Goal: Check status: Check status

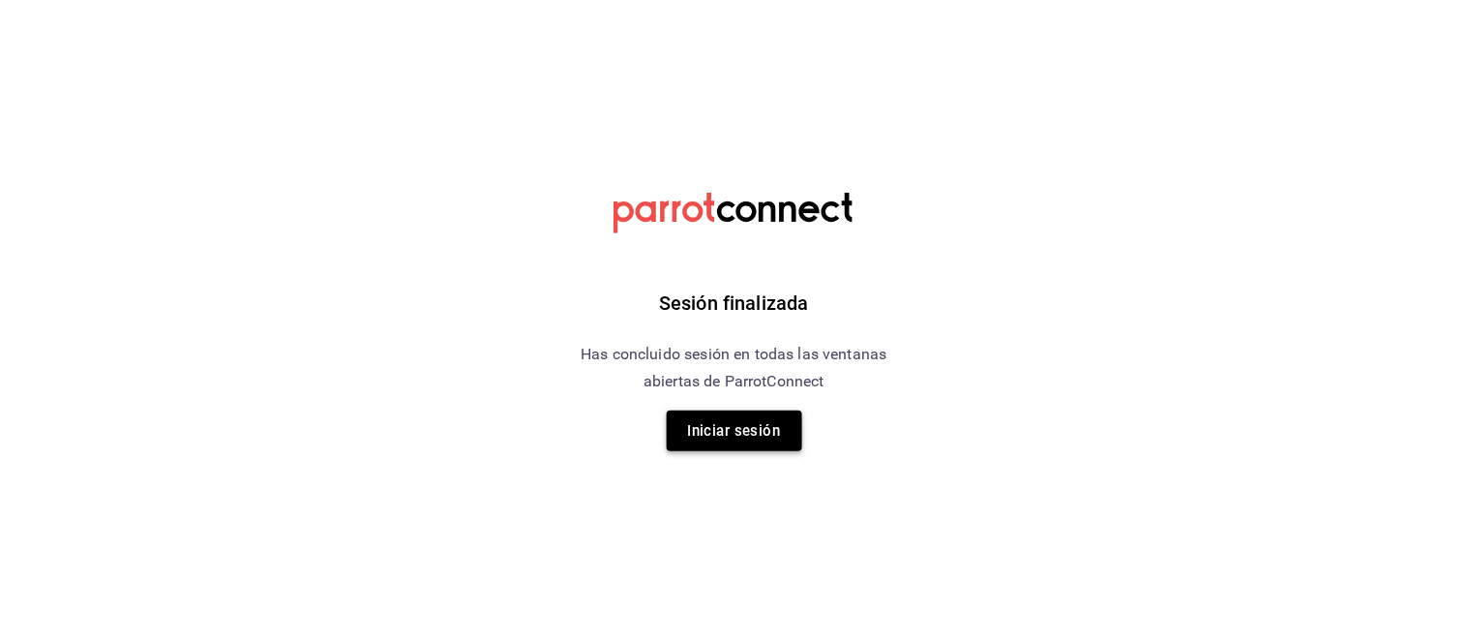
click at [726, 426] on button "Iniciar sesión" at bounding box center [735, 430] width 136 height 41
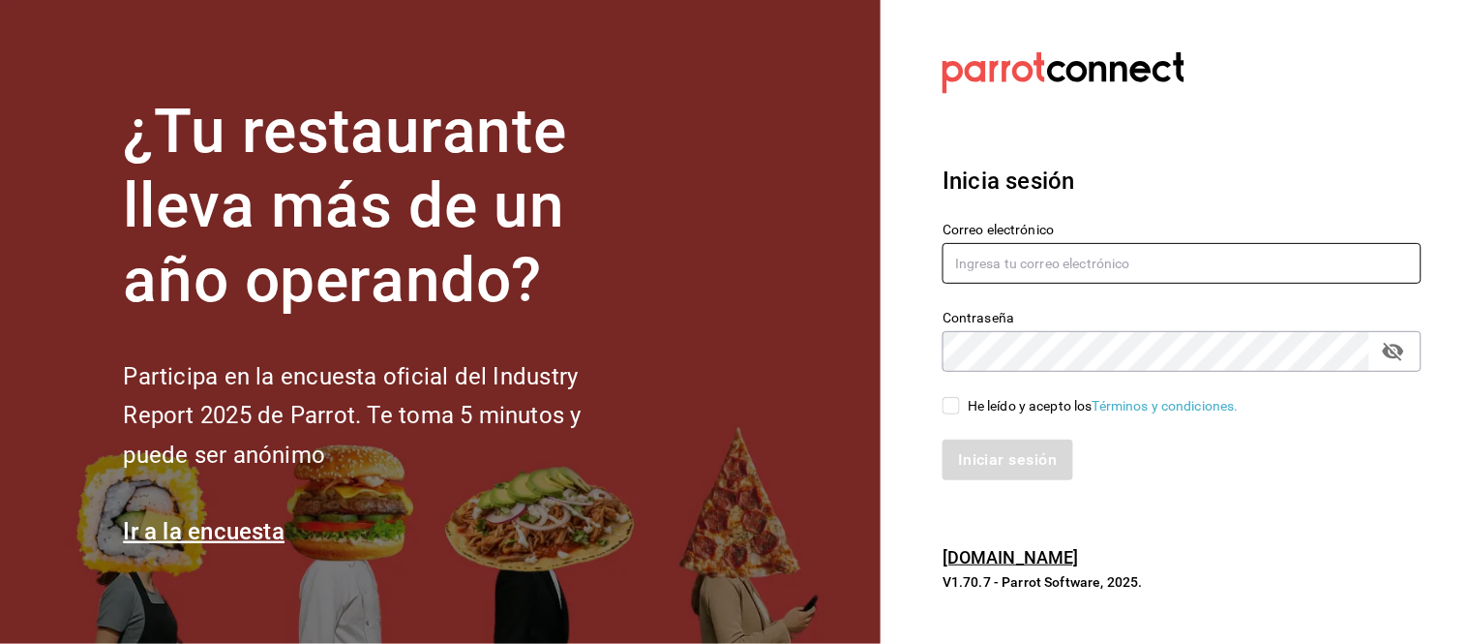
type input "hola@aderezocrea.com"
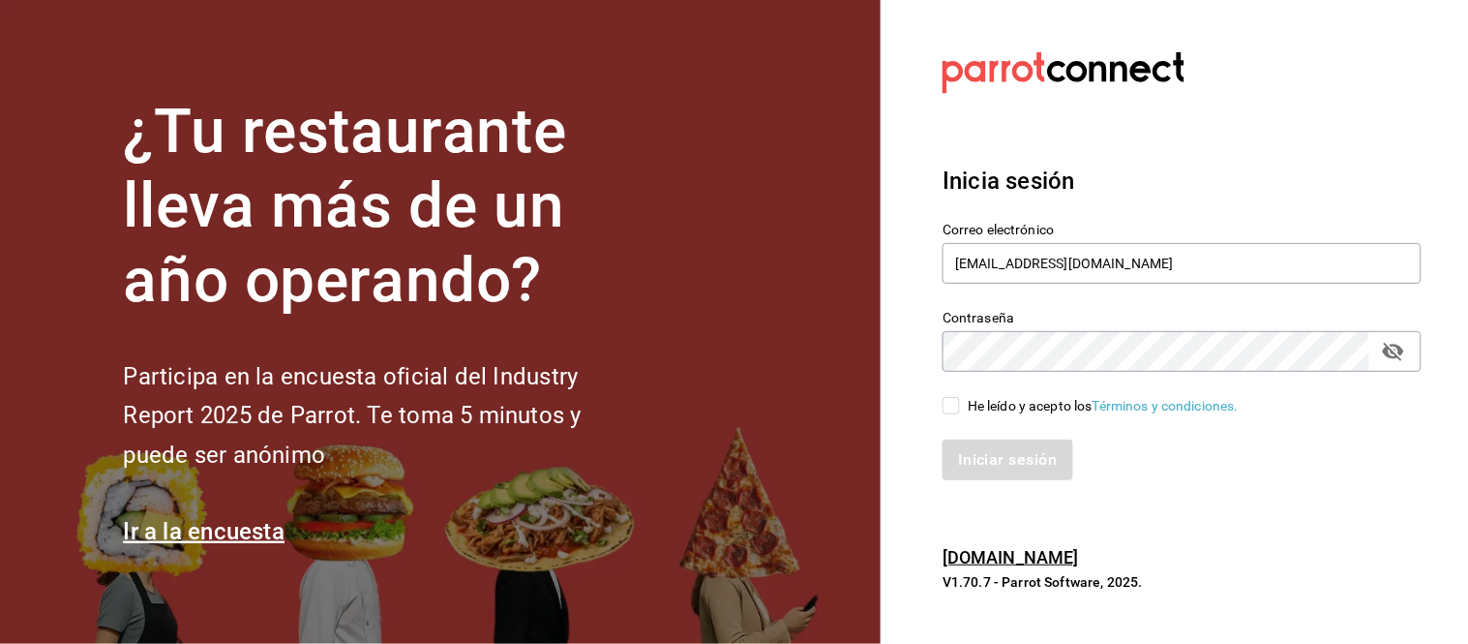
click at [969, 407] on div "He leído y acepto los Términos y condiciones." at bounding box center [1103, 406] width 271 height 20
click at [960, 407] on input "He leído y acepto los Términos y condiciones." at bounding box center [951, 405] width 17 height 17
checkbox input "true"
click at [984, 469] on button "Iniciar sesión" at bounding box center [1009, 459] width 132 height 41
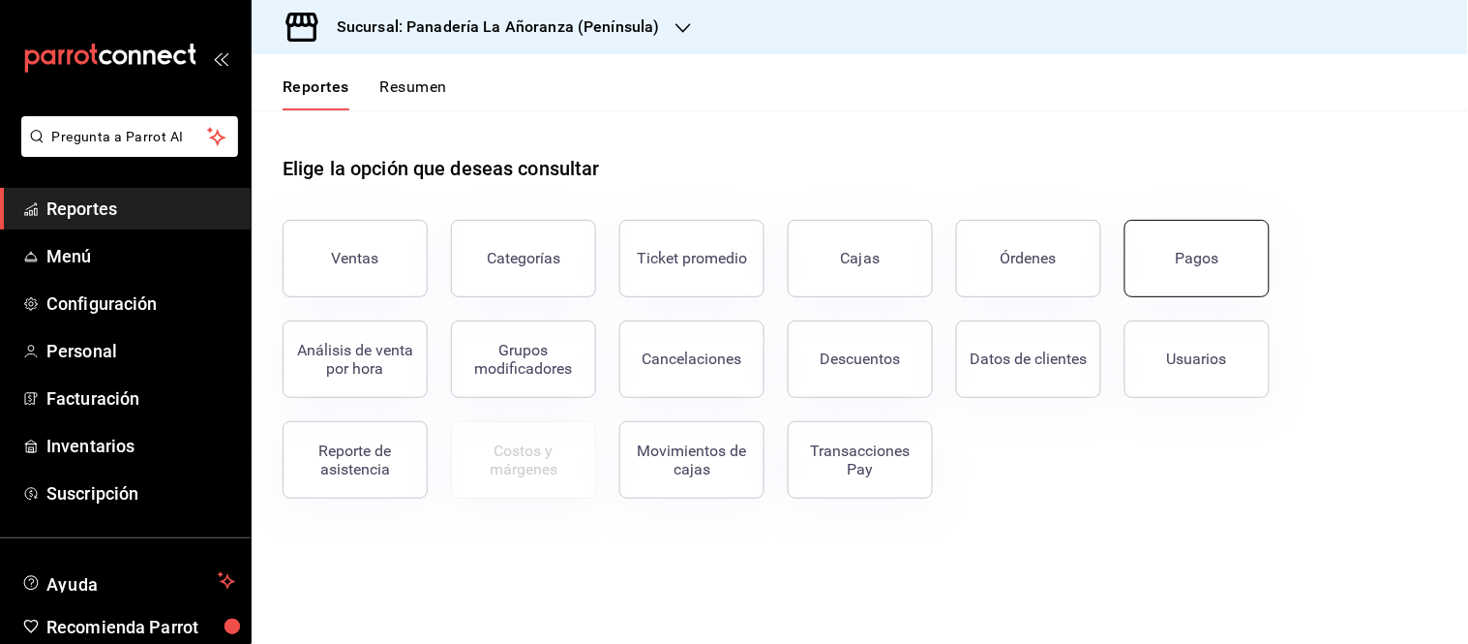
click at [1173, 258] on button "Pagos" at bounding box center [1197, 258] width 145 height 77
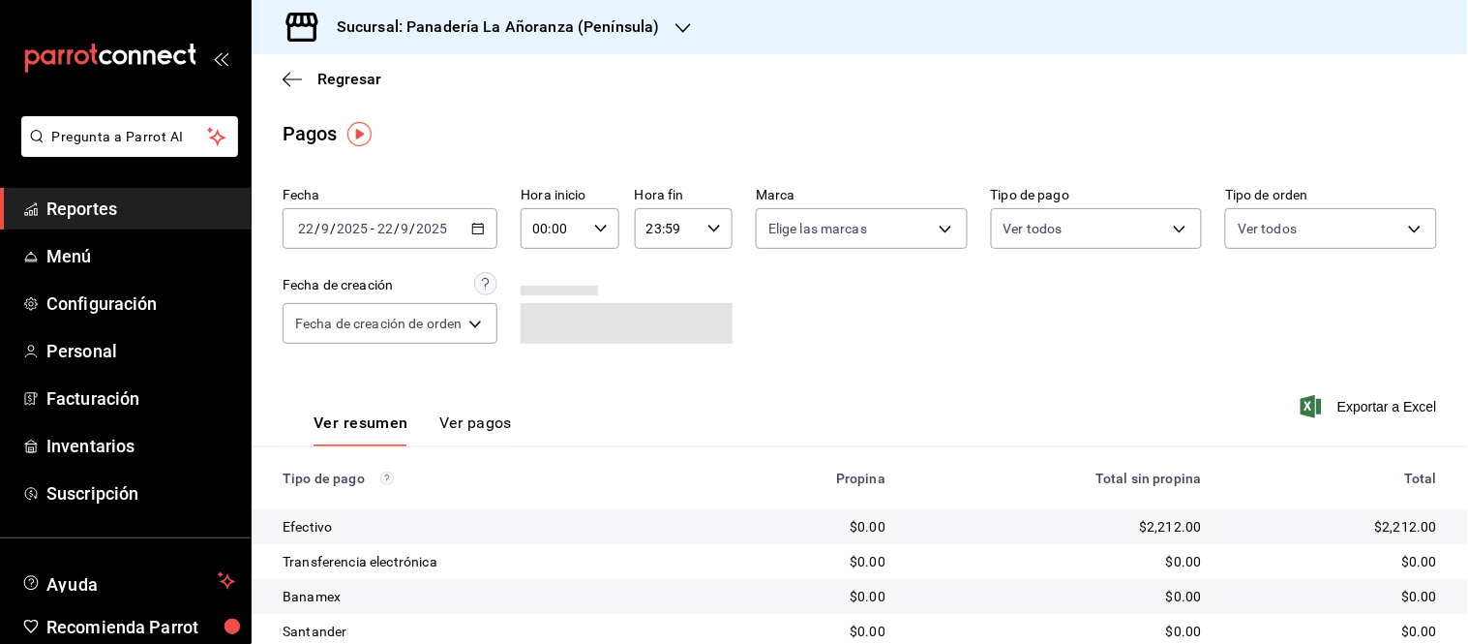
click at [424, 228] on input "2025" at bounding box center [432, 228] width 33 height 15
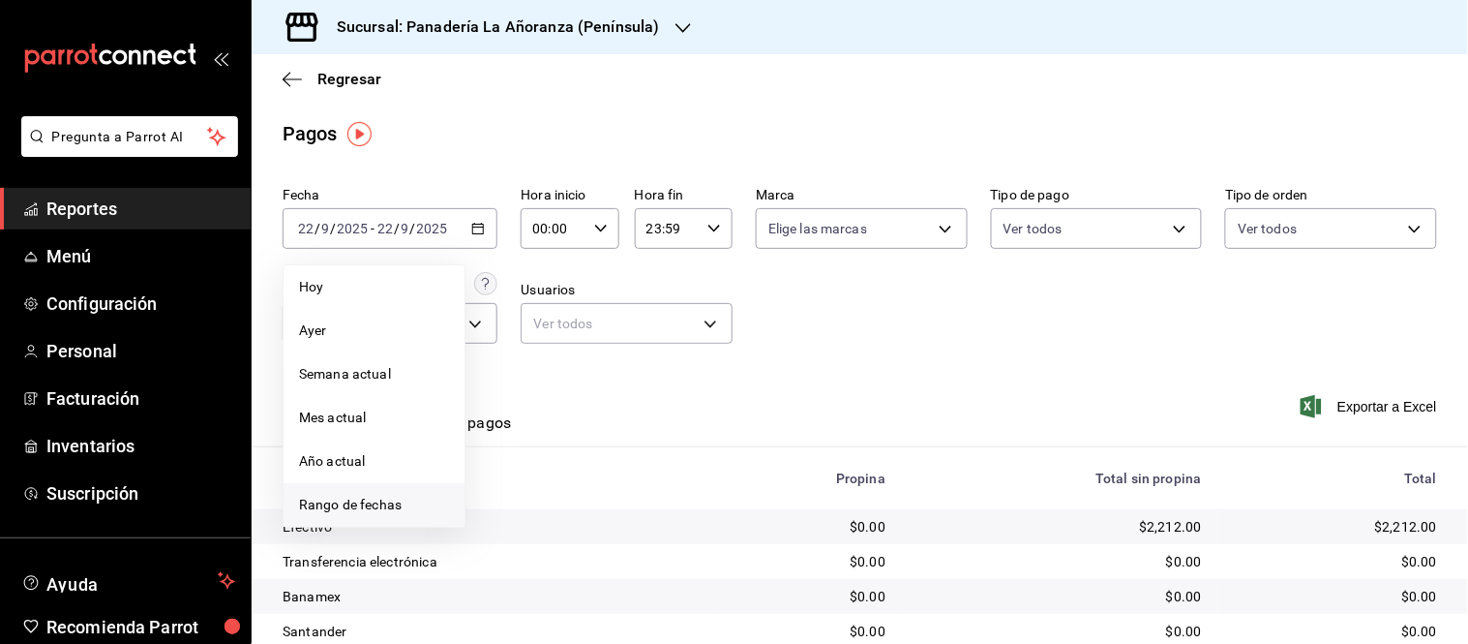
click at [369, 506] on span "Rango de fechas" at bounding box center [374, 505] width 150 height 20
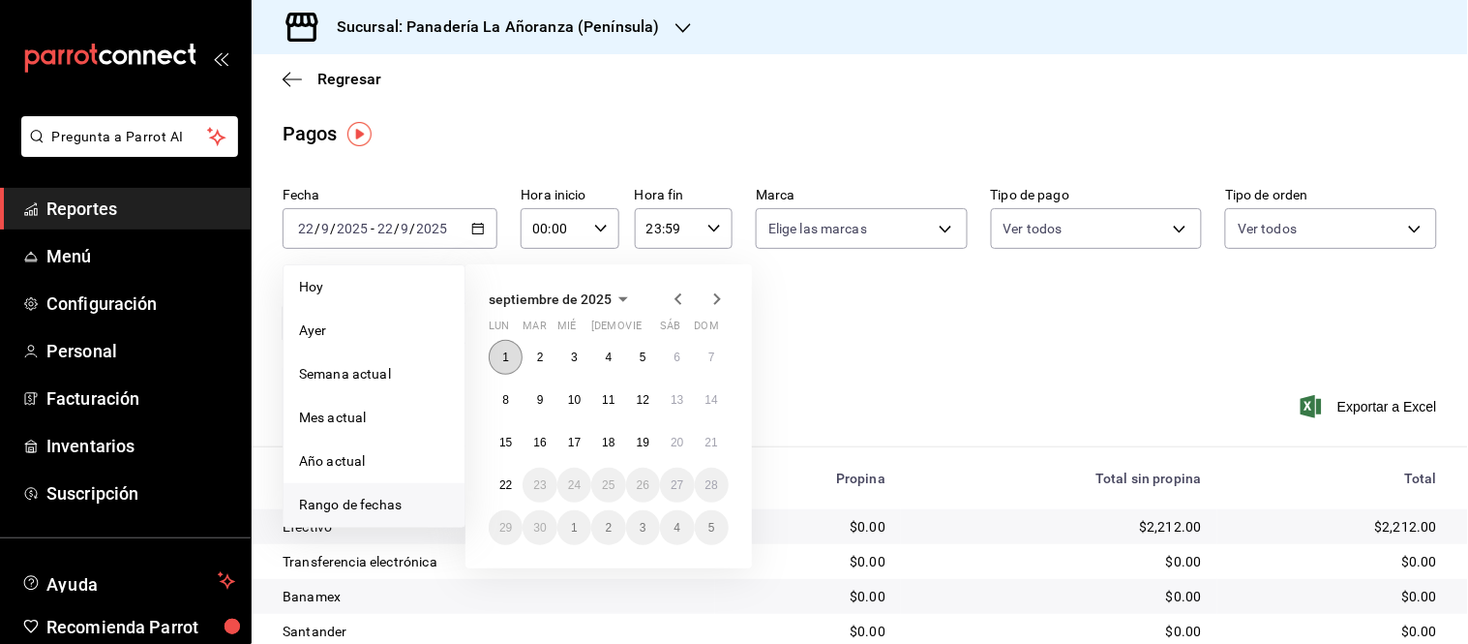
click at [508, 346] on button "1" at bounding box center [506, 357] width 34 height 35
click at [708, 440] on abbr "21" at bounding box center [712, 443] width 13 height 14
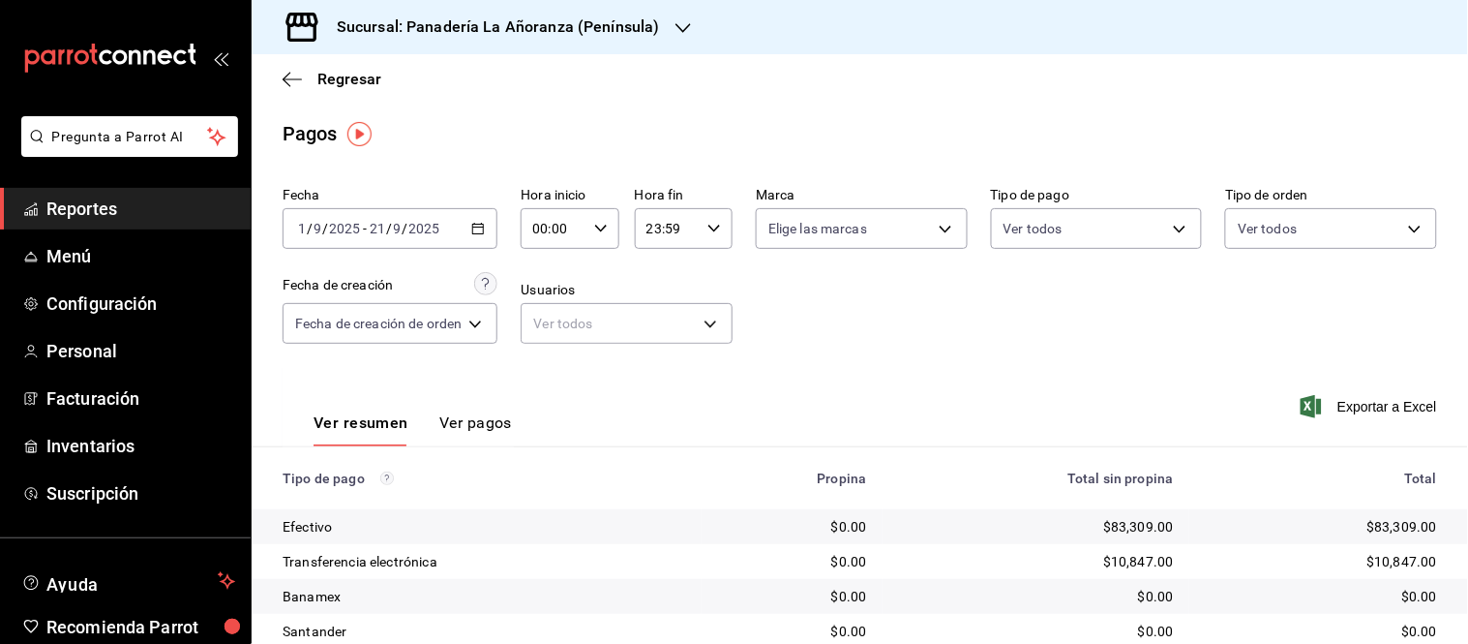
scroll to position [106, 0]
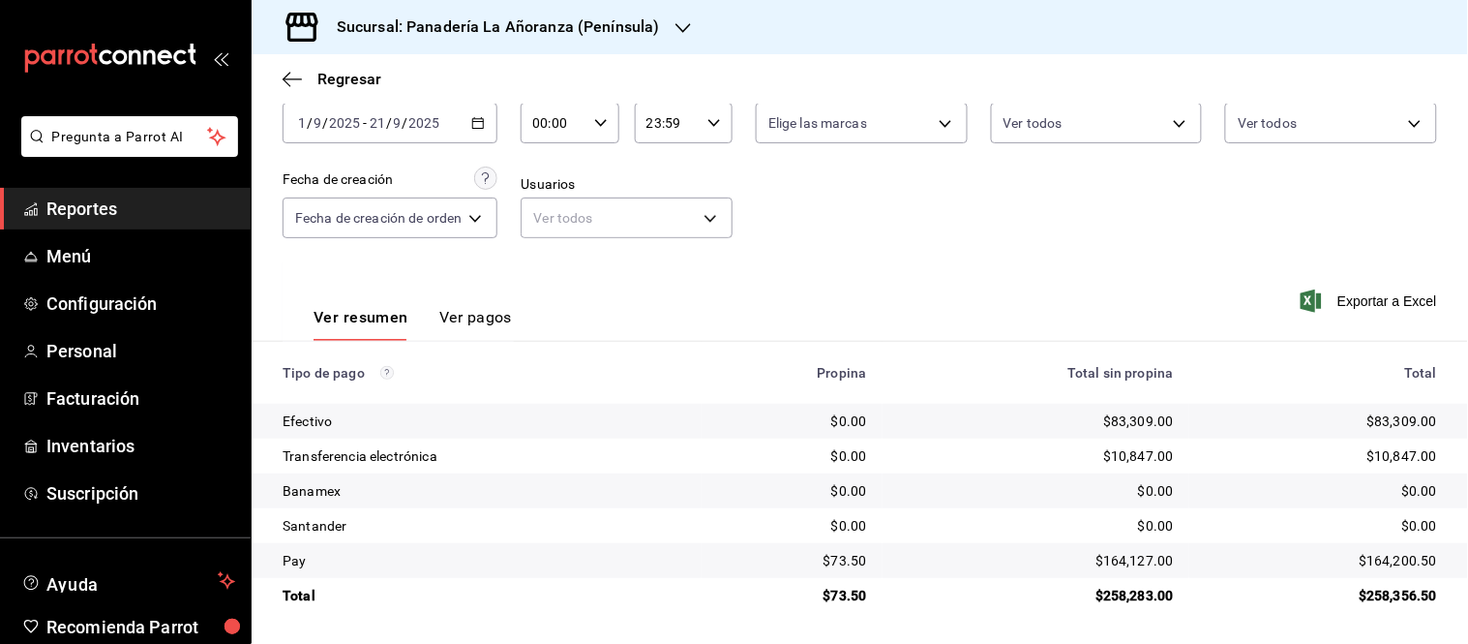
click at [456, 19] on h3 "Sucursal: Panadería La Añoranza (Península)" at bounding box center [490, 26] width 339 height 23
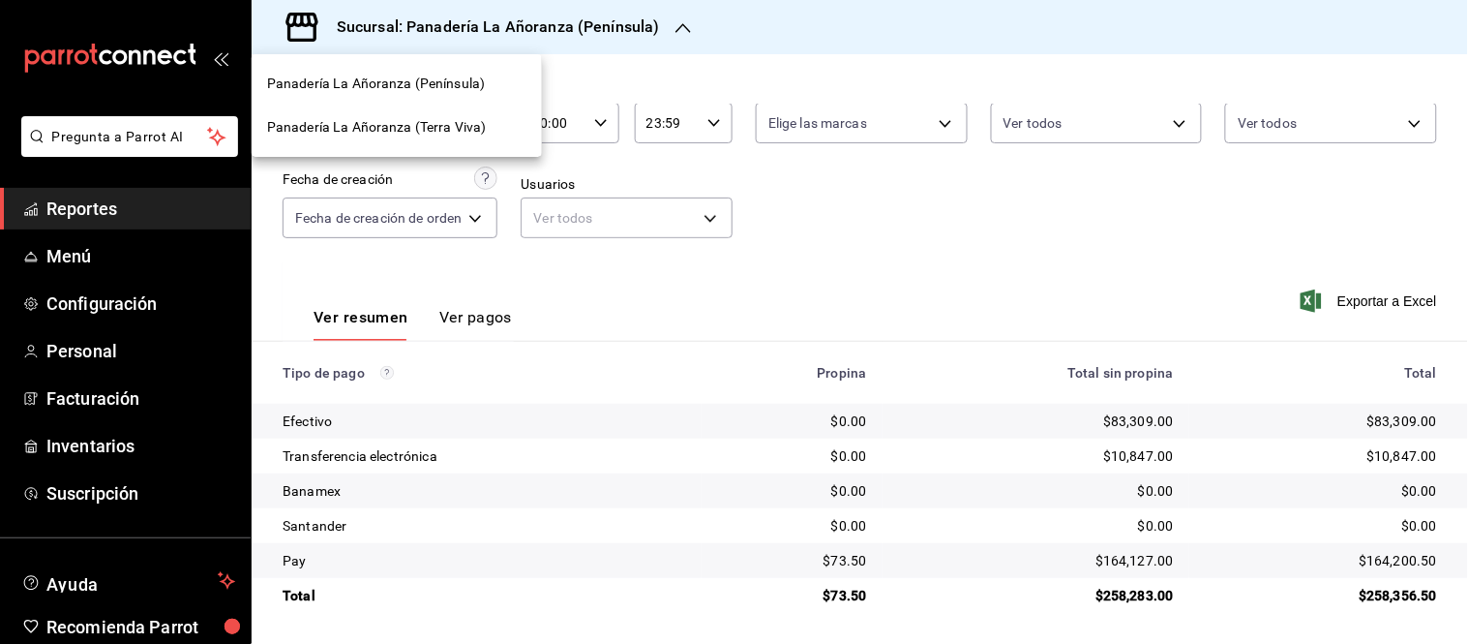
click at [439, 123] on span "Panadería La Añoranza (Terra Viva)" at bounding box center [376, 127] width 219 height 20
